Goal: Task Accomplishment & Management: Use online tool/utility

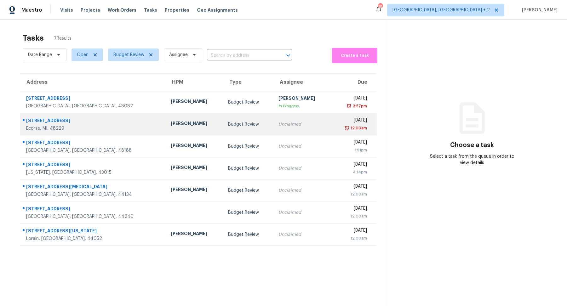
click at [87, 124] on div "[STREET_ADDRESS]" at bounding box center [93, 122] width 135 height 8
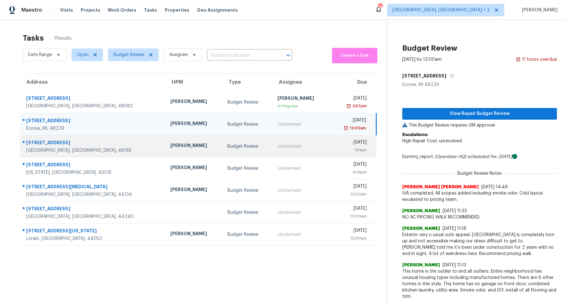
click at [83, 142] on div "[STREET_ADDRESS]" at bounding box center [93, 144] width 134 height 8
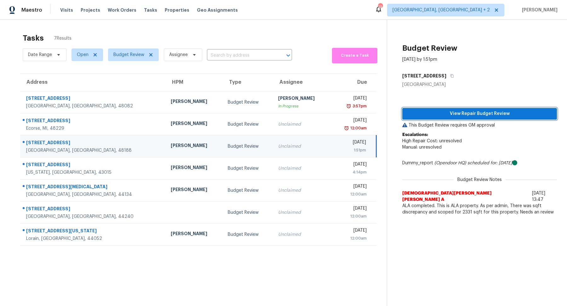
click at [452, 119] on button "View Repair Budget Review" at bounding box center [479, 114] width 155 height 12
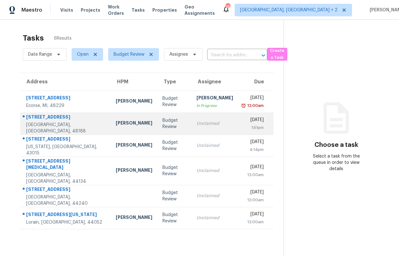
click at [75, 122] on td "[STREET_ADDRESS]" at bounding box center [65, 124] width 90 height 22
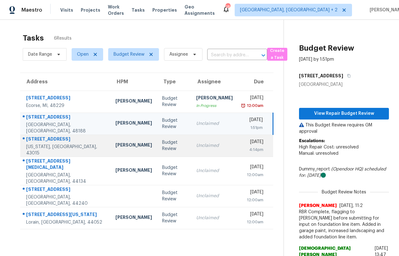
click at [76, 145] on td "[STREET_ADDRESS][US_STATE]" at bounding box center [65, 146] width 90 height 22
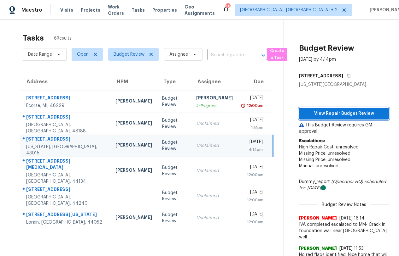
click at [322, 110] on span "View Repair Budget Review" at bounding box center [344, 114] width 80 height 8
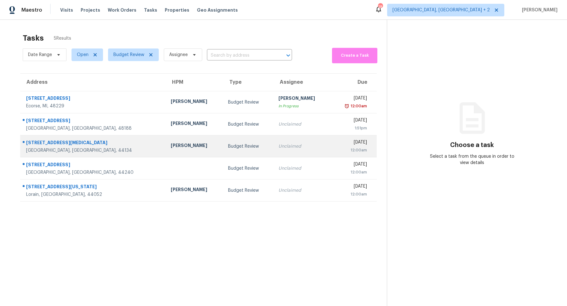
click at [86, 141] on div "[STREET_ADDRESS][MEDICAL_DATA]" at bounding box center [93, 144] width 135 height 8
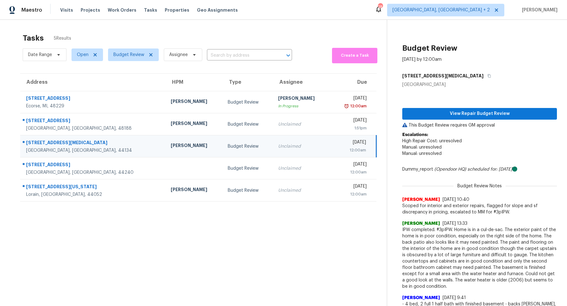
click at [204, 249] on section "Tasks 5 Results Date Range Open Budget Review Assignee ​ Create a Task Address …" at bounding box center [198, 186] width 377 height 312
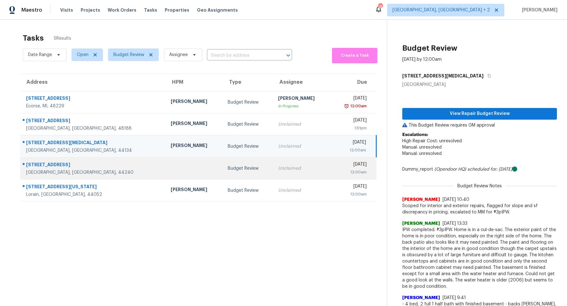
click at [75, 164] on div "[STREET_ADDRESS]" at bounding box center [93, 166] width 135 height 8
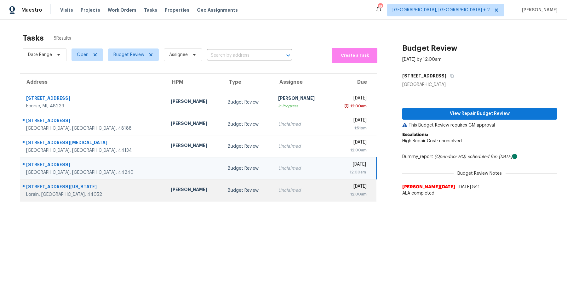
click at [85, 198] on td "418 Missouri Ave Lorain, OH, 44052" at bounding box center [93, 191] width 146 height 22
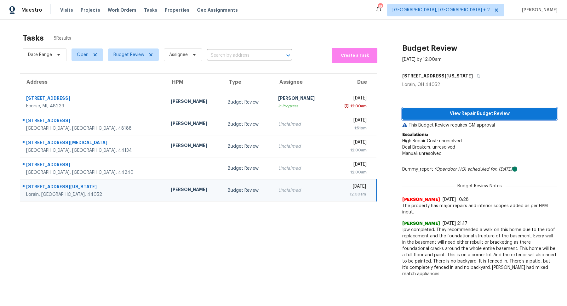
click at [449, 114] on span "View Repair Budget Review" at bounding box center [479, 114] width 145 height 8
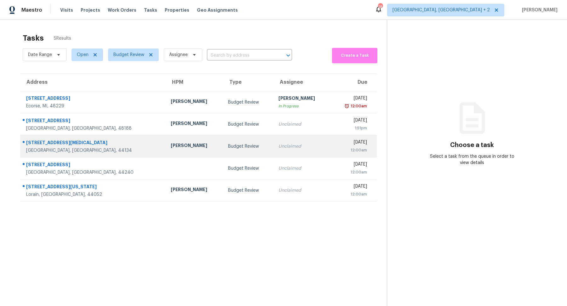
click at [95, 150] on div "[GEOGRAPHIC_DATA], [GEOGRAPHIC_DATA], 44134" at bounding box center [93, 150] width 135 height 6
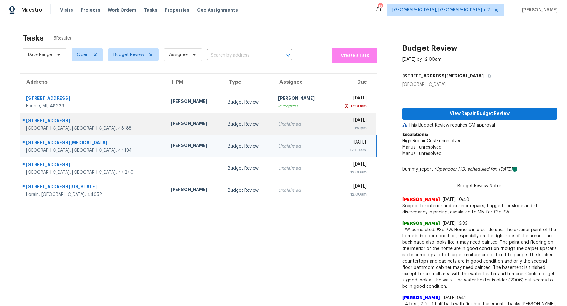
click at [95, 125] on div "[GEOGRAPHIC_DATA], [GEOGRAPHIC_DATA], 48188" at bounding box center [93, 128] width 135 height 6
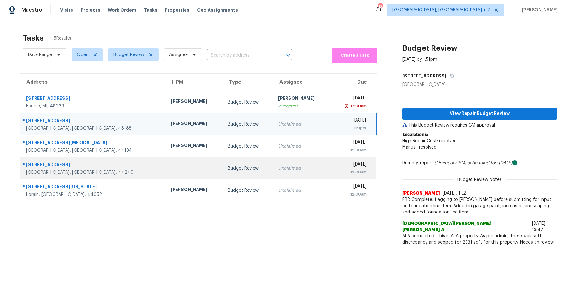
click at [102, 167] on td "218 E School St Kent, OH, 44240" at bounding box center [93, 169] width 146 height 22
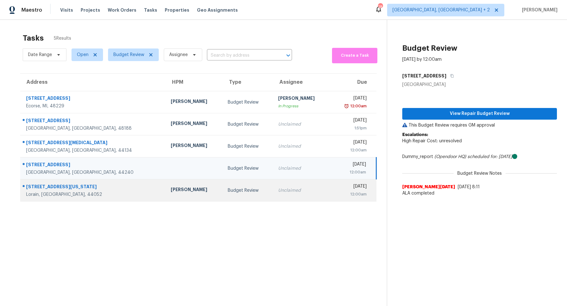
click at [92, 191] on div "[STREET_ADDRESS][US_STATE]" at bounding box center [93, 188] width 135 height 8
